Goal: Task Accomplishment & Management: Manage account settings

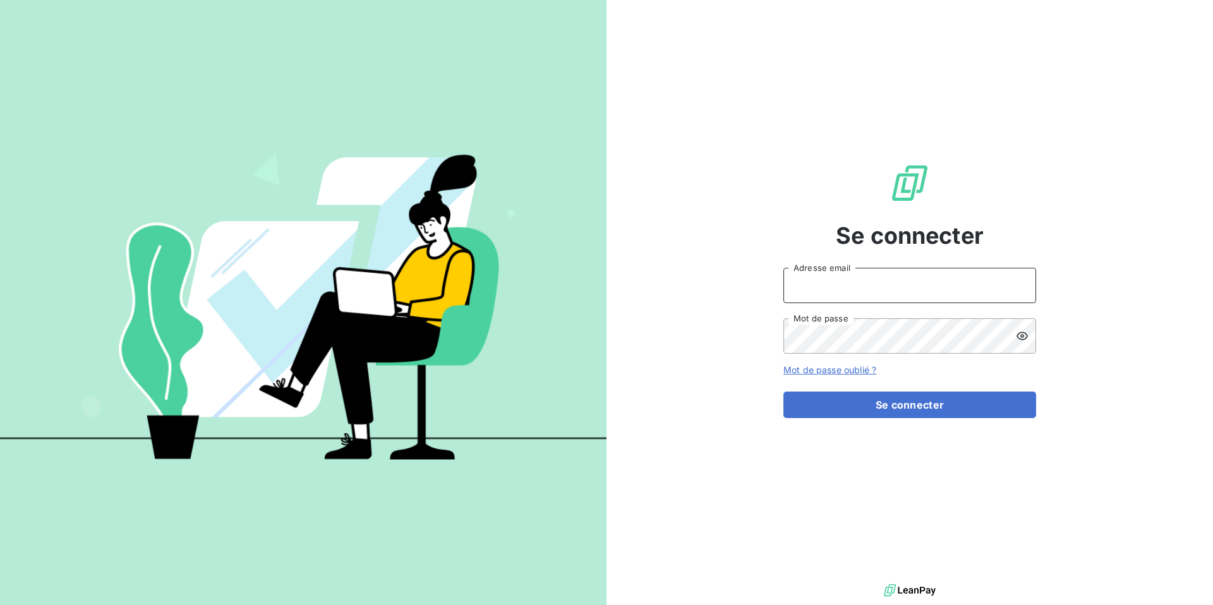
click at [885, 289] on input "Adresse email" at bounding box center [909, 285] width 253 height 35
type input "admin@primelis"
click at [783, 392] on button "Se connecter" at bounding box center [909, 405] width 253 height 27
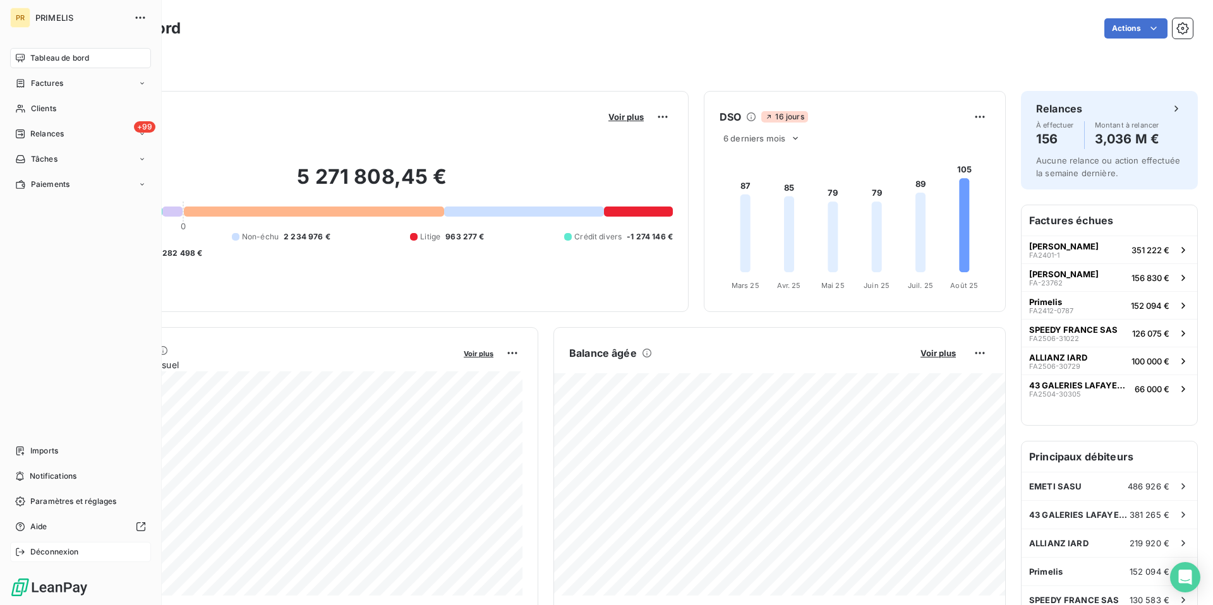
click at [41, 556] on span "Déconnexion" at bounding box center [54, 552] width 49 height 11
